Goal: Transaction & Acquisition: Purchase product/service

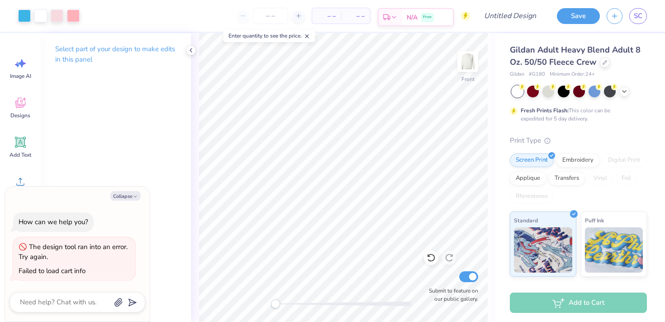
type textarea "x"
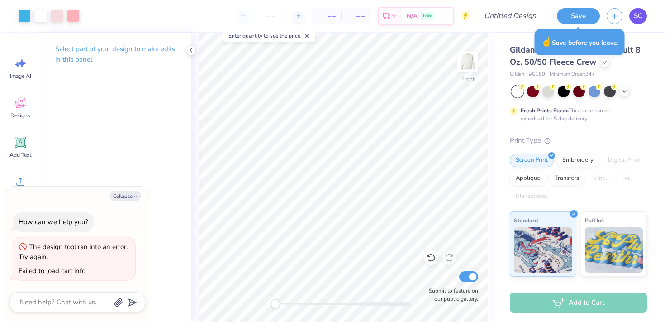
click at [642, 17] on span "SC" at bounding box center [638, 16] width 9 height 10
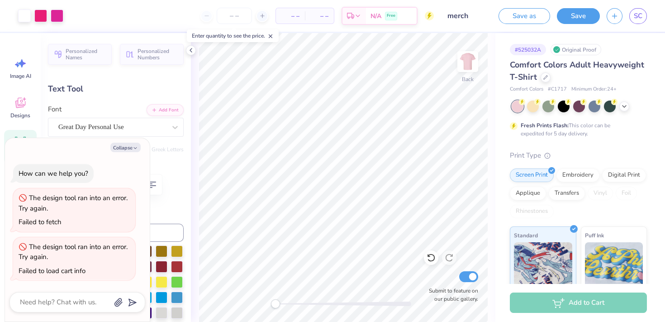
scroll to position [185, 0]
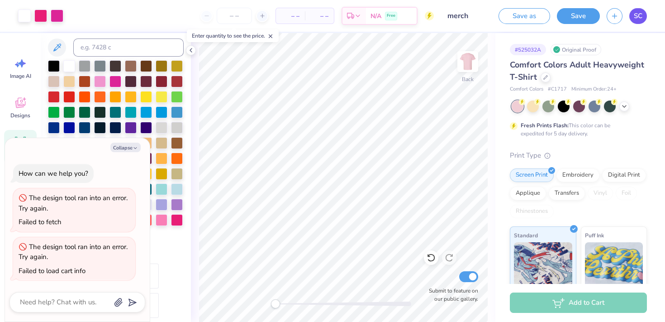
click at [638, 18] on span "SC" at bounding box center [638, 16] width 9 height 10
type textarea "x"
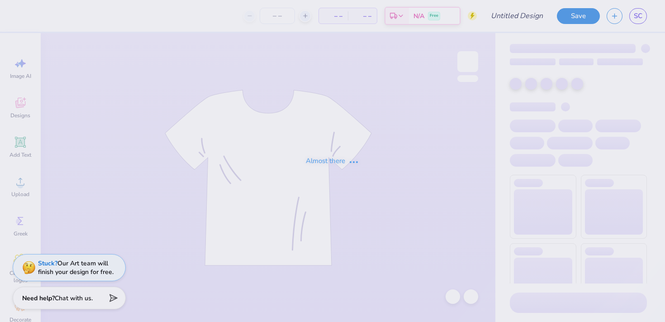
type input "merch"
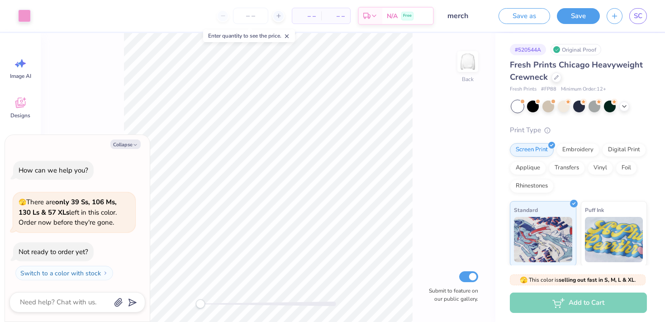
click at [133, 156] on div "How can we help you? 🫣 There are only 39 Ss, 106 Ms, 130 Ls & 57 XLs left in th…" at bounding box center [77, 220] width 136 height 134
click at [124, 143] on button "Collapse" at bounding box center [125, 143] width 30 height 9
type textarea "x"
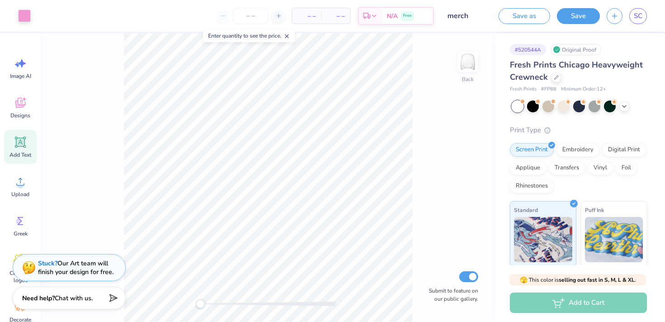
click at [12, 157] on span "Add Text" at bounding box center [20, 154] width 22 height 7
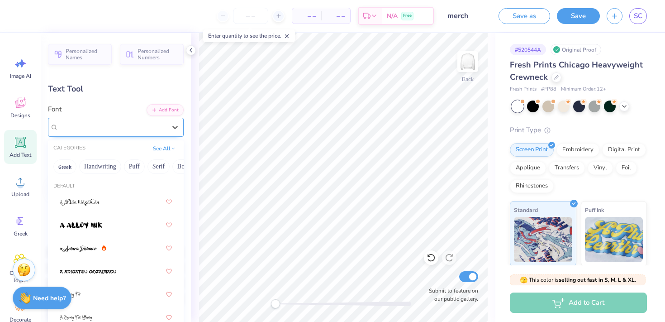
click at [109, 136] on div "Super Dream" at bounding box center [116, 127] width 136 height 19
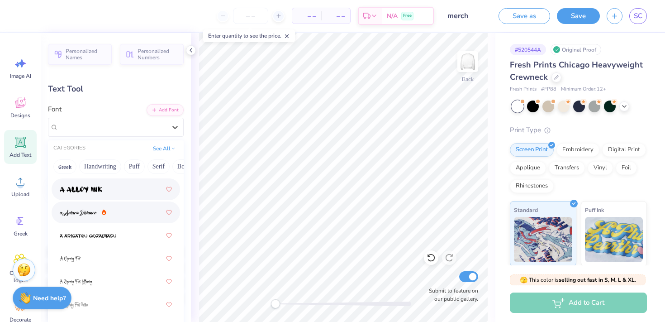
scroll to position [38, 0]
click at [109, 218] on div at bounding box center [116, 210] width 112 height 16
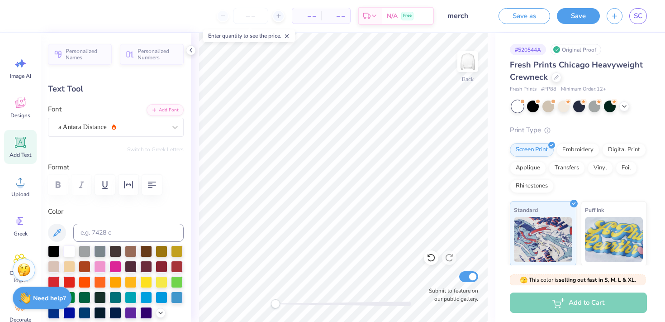
scroll to position [0, 0]
type textarea "EXT"
click at [57, 247] on div at bounding box center [54, 250] width 12 height 12
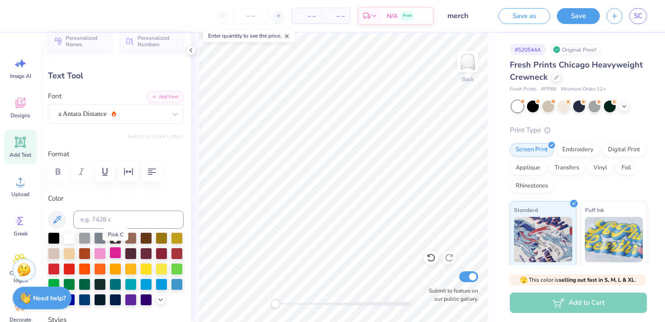
scroll to position [22, 0]
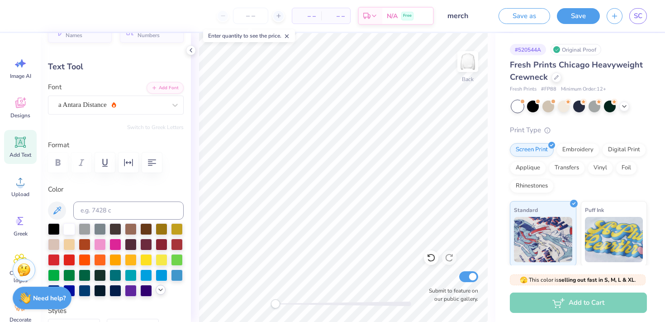
click at [159, 290] on icon at bounding box center [160, 289] width 7 height 7
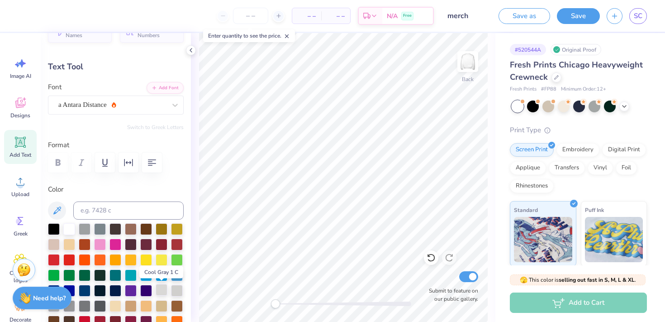
scroll to position [29, 0]
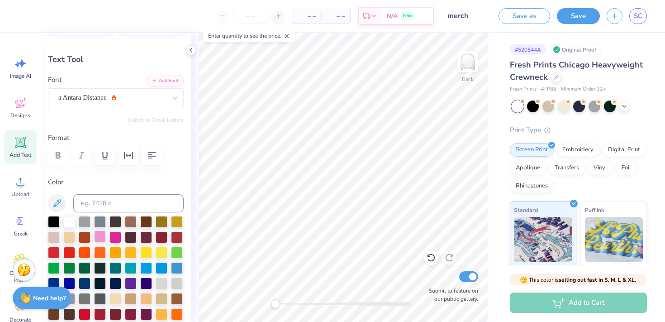
click at [103, 236] on div at bounding box center [100, 236] width 12 height 12
type input "5.77"
type input "2.25"
type input "9.38"
type textarea "e"
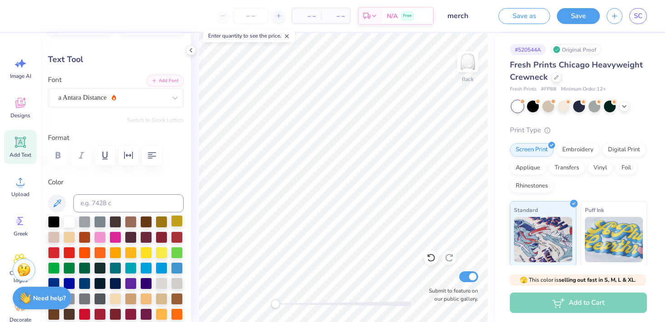
scroll to position [0, 0]
type textarea "dm execs"
type input "6.15"
type input "1.54"
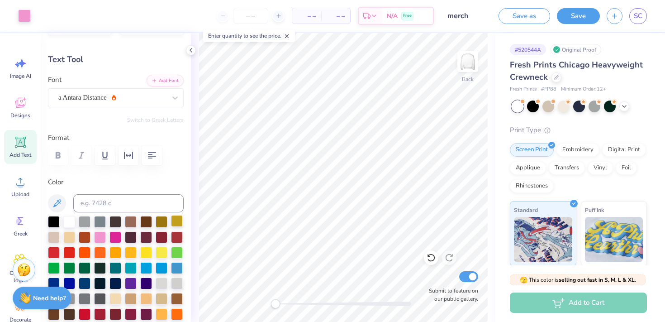
type input "9.73"
type input "4.06"
type input "1.02"
type input "4.25"
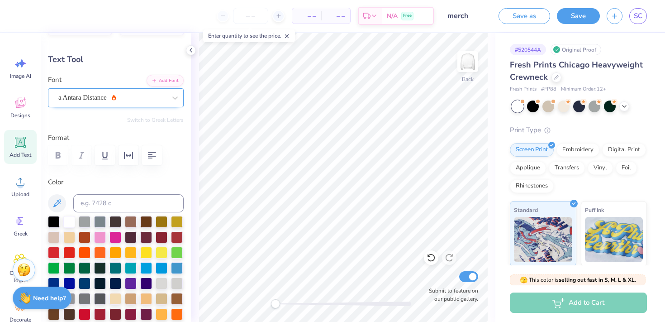
click at [115, 97] on div "a Antara Distance" at bounding box center [111, 97] width 109 height 14
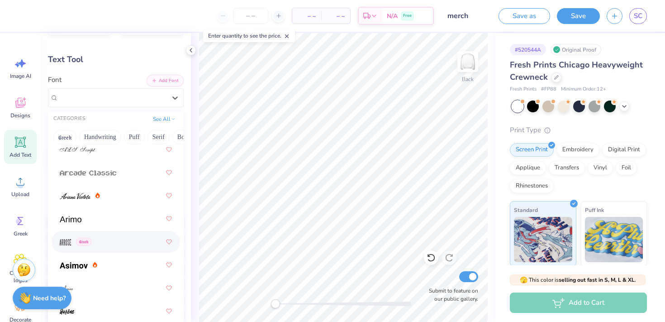
scroll to position [374, 0]
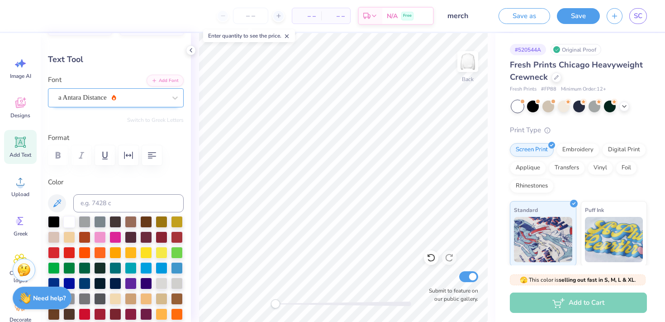
click at [128, 99] on div "a Antara Distance" at bounding box center [111, 97] width 109 height 14
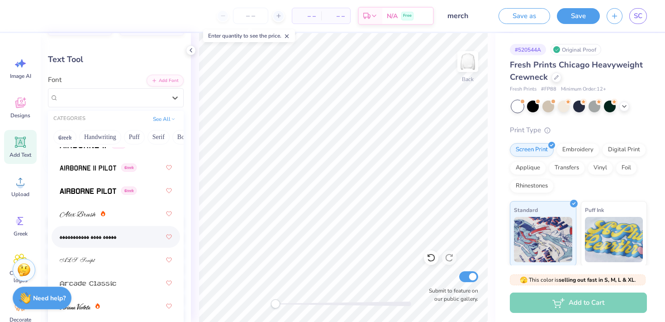
scroll to position [260, 0]
click at [109, 213] on div at bounding box center [116, 212] width 112 height 16
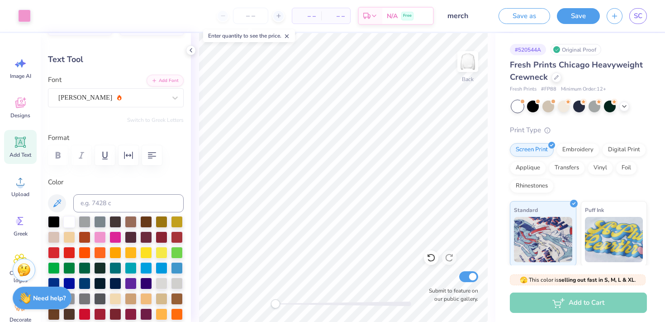
type input "4.77"
type input "0.95"
type input "4.28"
click at [128, 98] on div "[PERSON_NAME]" at bounding box center [111, 97] width 109 height 14
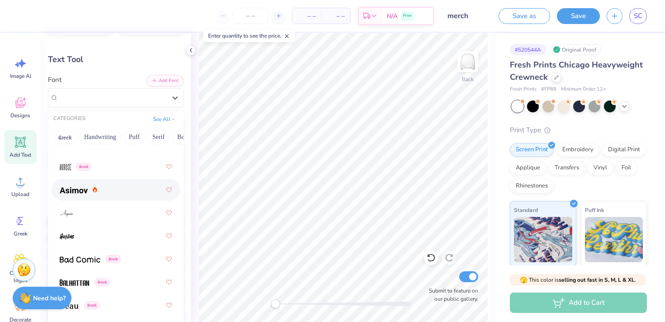
scroll to position [482, 0]
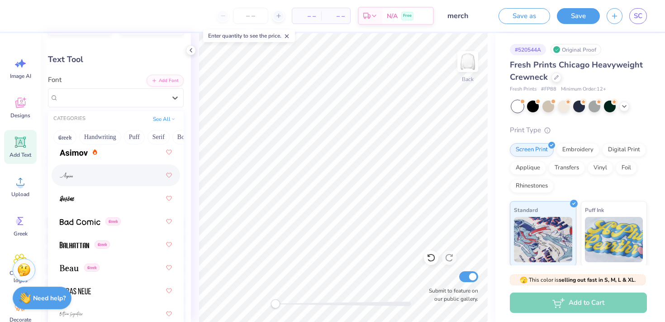
click at [115, 182] on div at bounding box center [116, 175] width 112 height 16
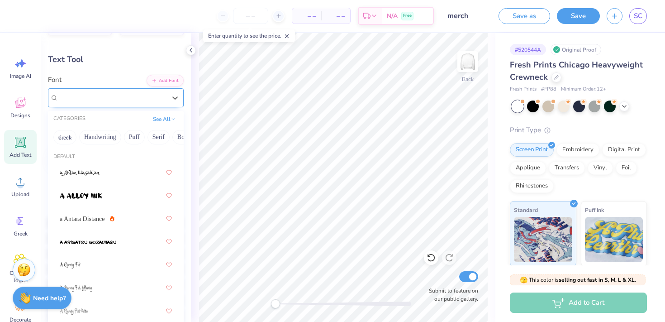
click at [129, 102] on div "Aspire" at bounding box center [111, 97] width 109 height 14
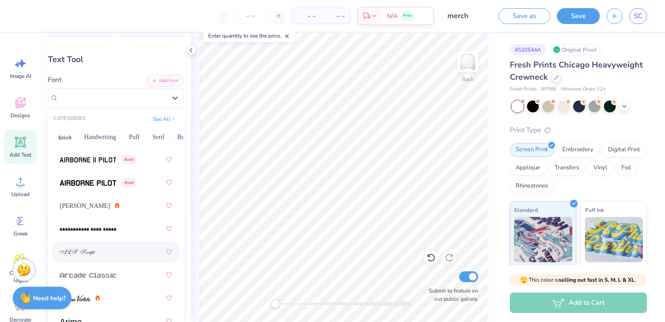
scroll to position [346, 0]
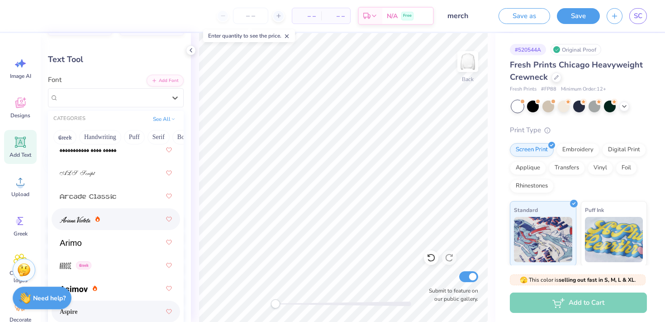
click at [117, 219] on div at bounding box center [116, 219] width 112 height 16
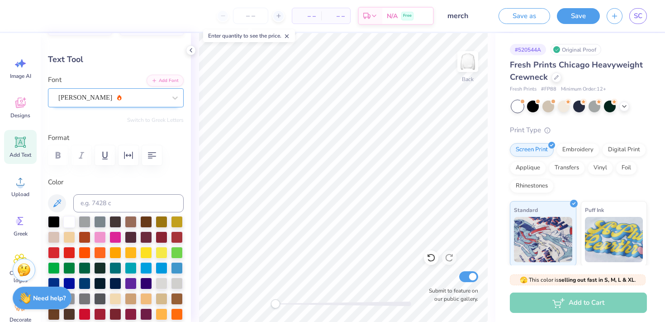
click at [130, 103] on div at bounding box center [112, 97] width 108 height 12
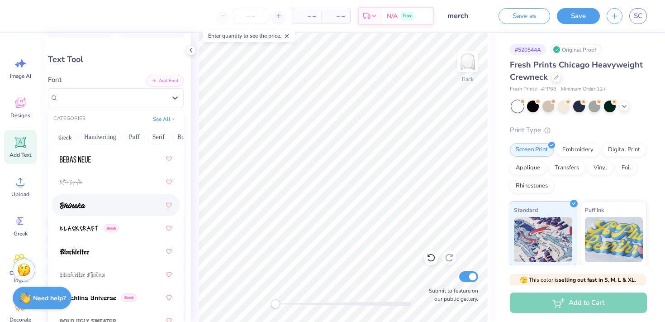
scroll to position [621, 0]
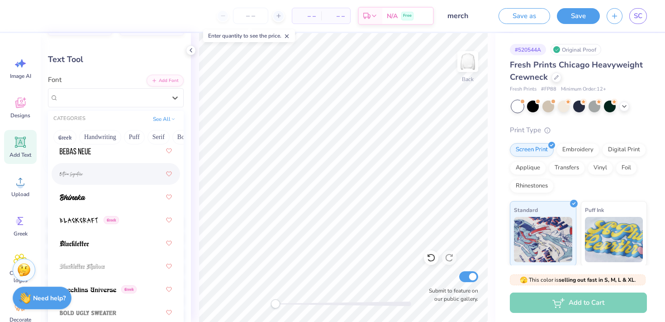
click at [134, 176] on div at bounding box center [116, 174] width 112 height 16
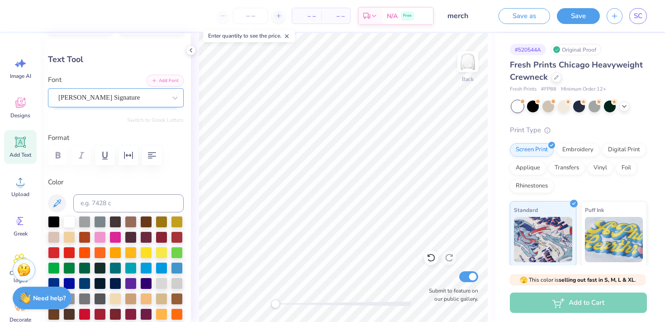
click at [139, 102] on div "[PERSON_NAME] Signature" at bounding box center [111, 97] width 109 height 14
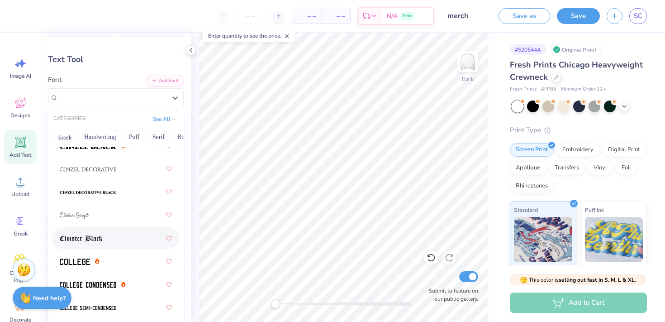
scroll to position [1627, 0]
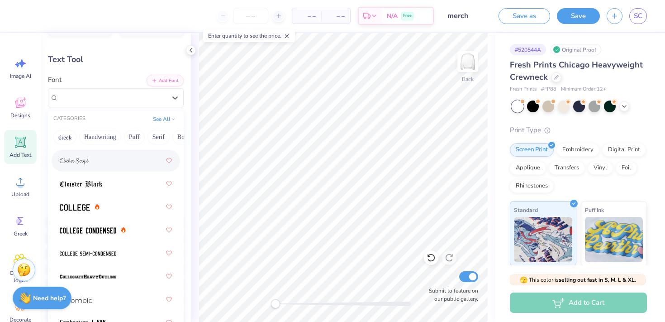
click at [133, 169] on div at bounding box center [116, 160] width 112 height 16
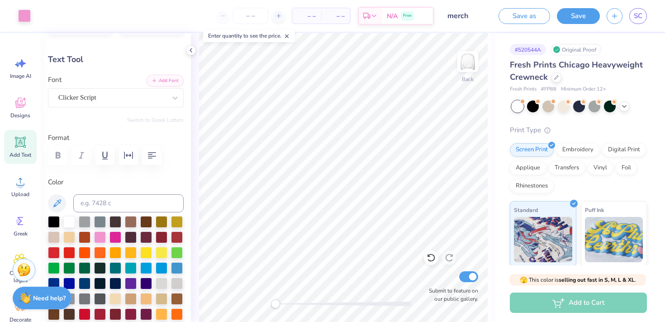
type input "4.41"
type input "1.09"
type input "4.18"
type textarea "d"
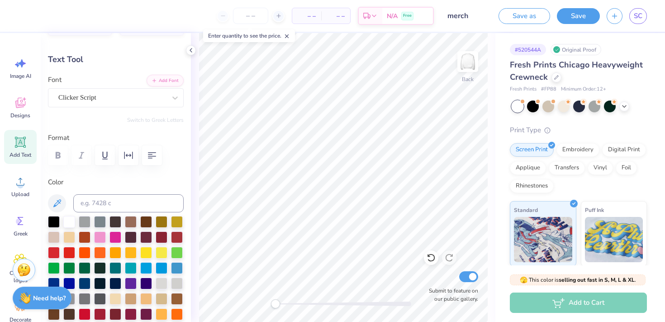
type textarea "year nine"
type input "4.63"
type input "1.34"
type input "4.06"
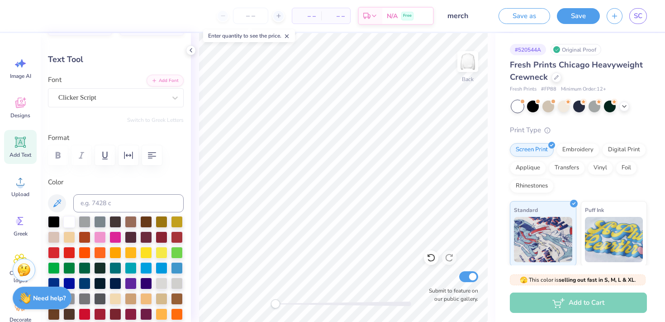
scroll to position [0, 0]
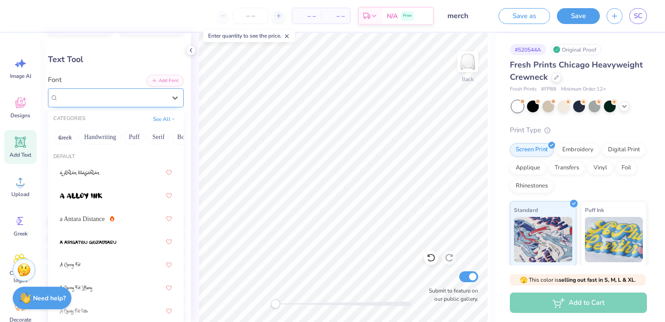
click at [146, 104] on div "Clicker Script" at bounding box center [116, 97] width 136 height 19
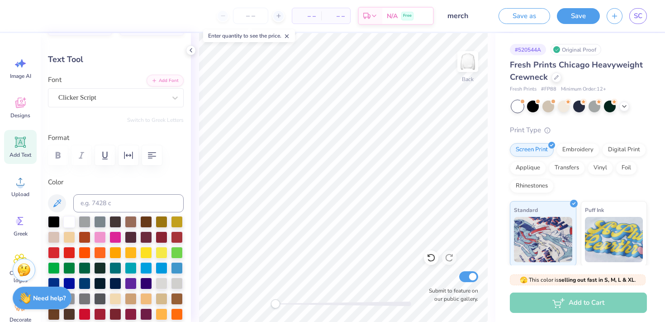
scroll to position [0, 0]
click at [5, 180] on div "Upload" at bounding box center [20, 186] width 33 height 34
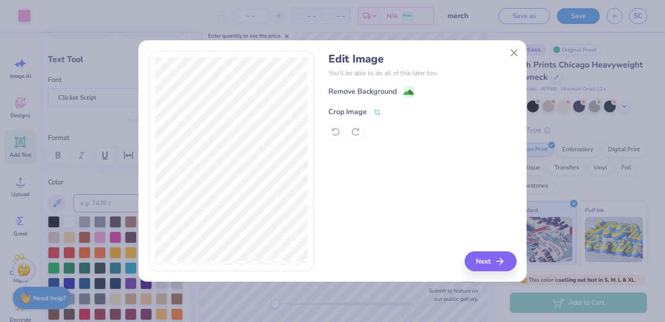
click at [369, 112] on div "Crop Image" at bounding box center [354, 111] width 53 height 11
click at [405, 95] on div "Remove Background Crop Image" at bounding box center [422, 112] width 188 height 53
click at [390, 114] on button at bounding box center [392, 110] width 9 height 9
click at [409, 90] on image at bounding box center [408, 93] width 10 height 10
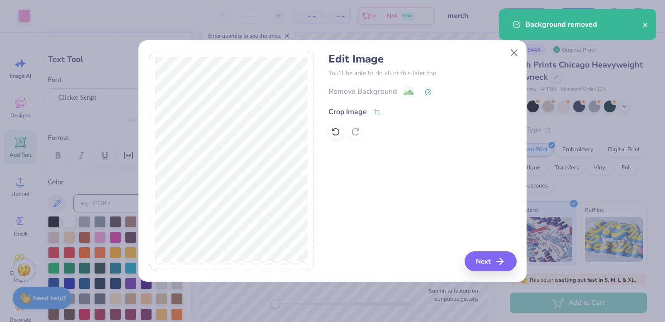
click at [375, 110] on icon at bounding box center [377, 112] width 7 height 6
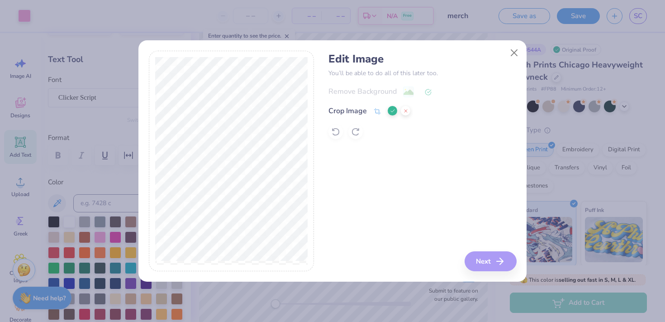
click at [500, 265] on div "Edit Image You’ll be able to do all of this later too. Remove Background Crop I…" at bounding box center [422, 161] width 188 height 221
click at [394, 111] on icon at bounding box center [392, 110] width 5 height 5
click at [486, 264] on button "Next" at bounding box center [492, 261] width 52 height 20
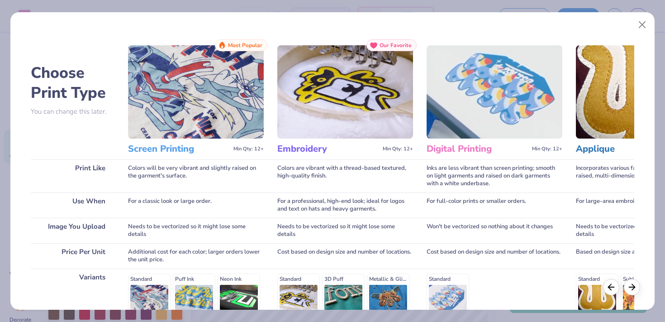
scroll to position [129, 0]
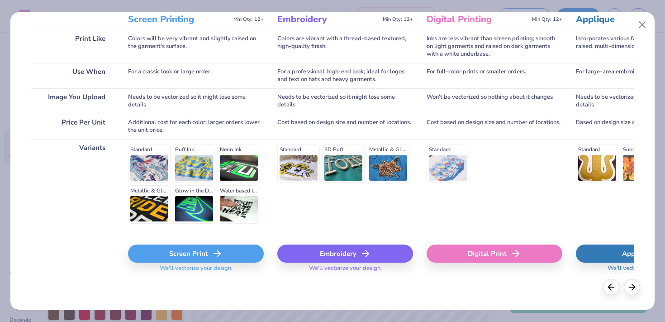
click at [232, 252] on div "Screen Print" at bounding box center [196, 253] width 136 height 18
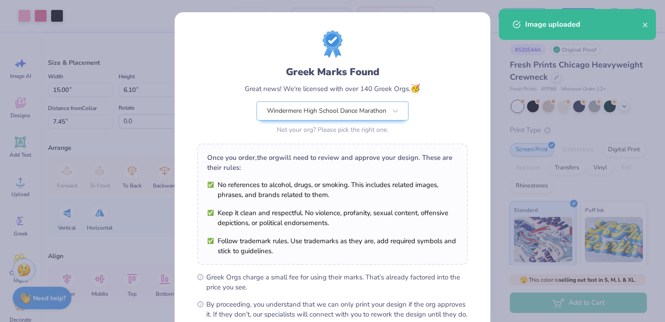
scroll to position [102, 0]
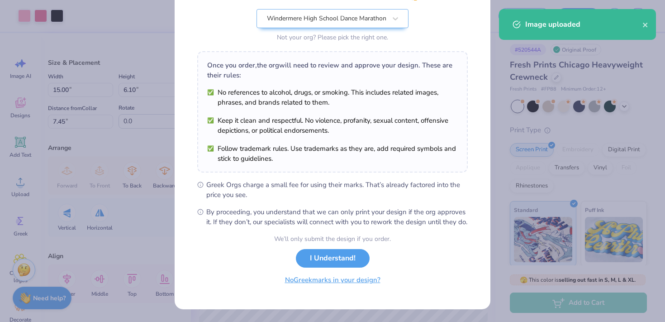
click at [350, 280] on button "No Greek marks in your design?" at bounding box center [332, 279] width 111 height 19
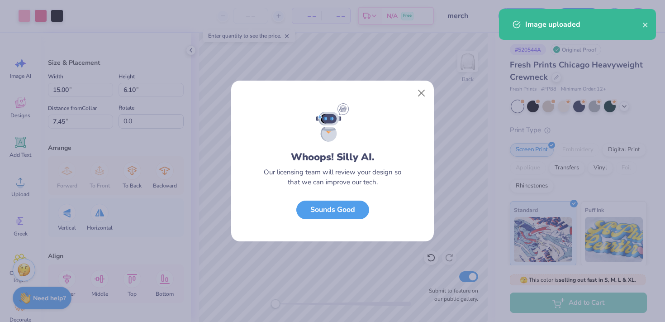
scroll to position [0, 0]
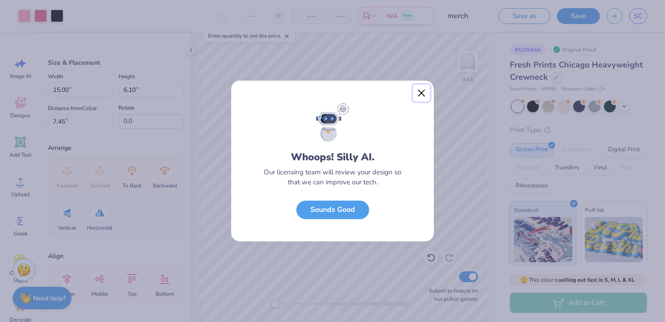
click at [424, 100] on button "Close" at bounding box center [421, 93] width 17 height 17
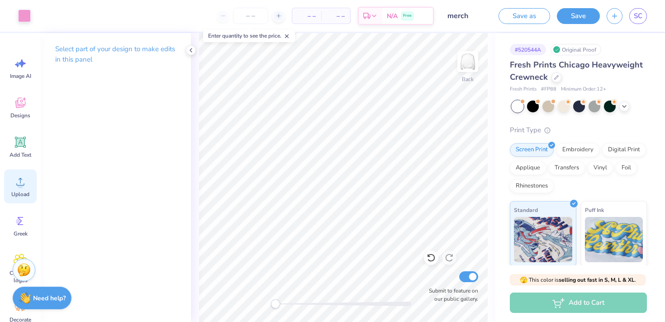
click at [18, 197] on span "Upload" at bounding box center [20, 193] width 18 height 7
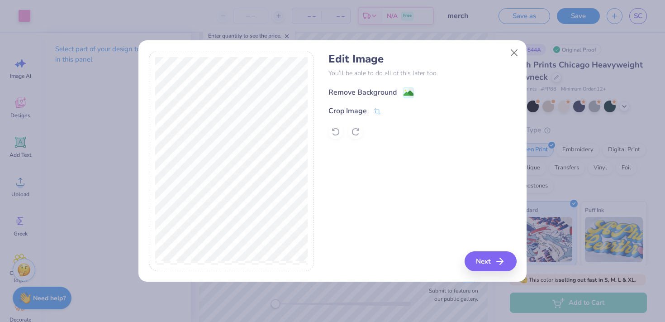
click at [400, 91] on div "Remove Background" at bounding box center [370, 92] width 85 height 11
click at [490, 256] on button "Next" at bounding box center [492, 261] width 52 height 20
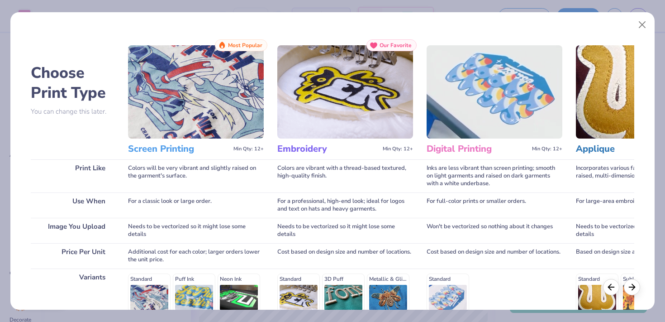
scroll to position [129, 0]
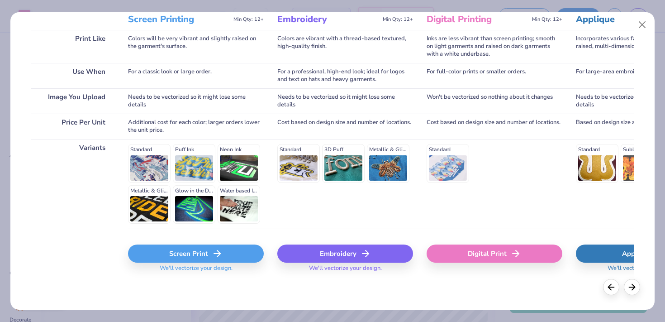
click at [226, 252] on div "Screen Print" at bounding box center [196, 253] width 136 height 18
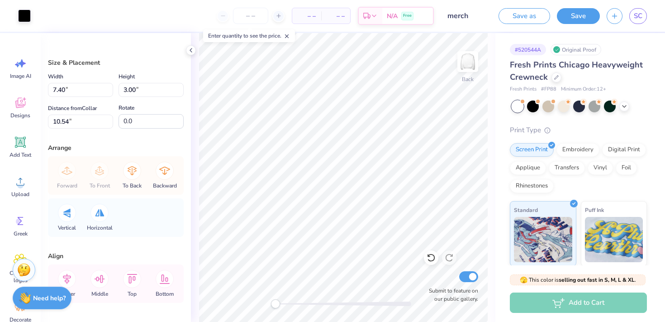
type input "7.40"
type input "3.00"
type input "10.54"
type input "4.78"
type input "1.94"
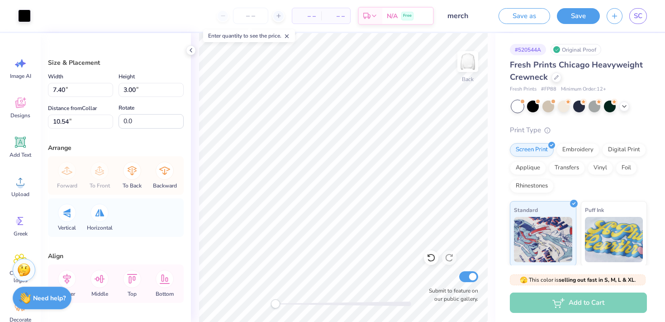
type input "11.60"
click at [25, 14] on div at bounding box center [24, 15] width 13 height 13
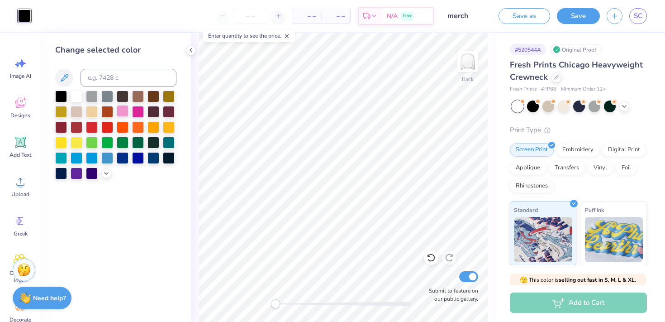
click at [123, 113] on div at bounding box center [123, 111] width 12 height 12
